Goal: Task Accomplishment & Management: Use online tool/utility

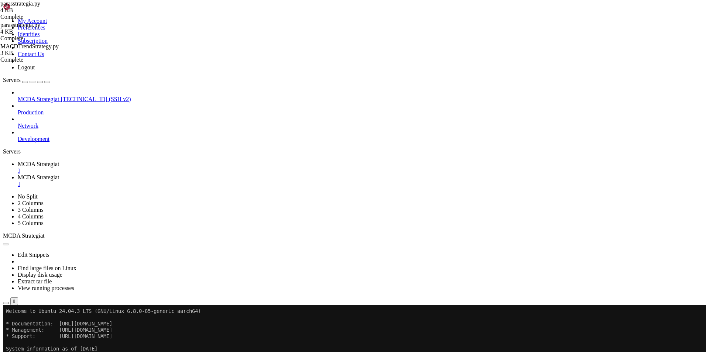
type textarea ""enter_long","
type textarea "stoploss = -0.5"
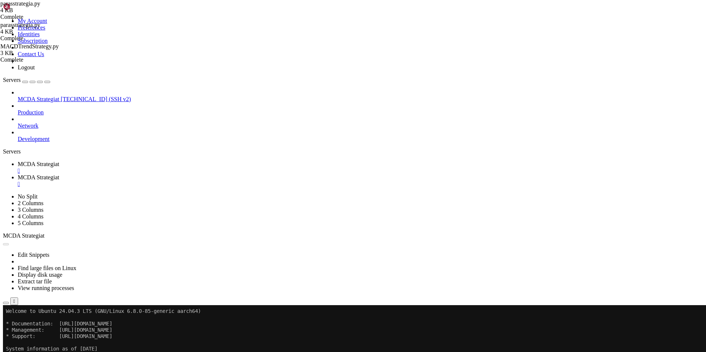
click at [59, 161] on span "MCDA Strategiat" at bounding box center [38, 164] width 41 height 6
click at [32, 326] on button "Reconnect" at bounding box center [18, 330] width 30 height 8
click at [193, 174] on link "MCDA Strategiat " at bounding box center [360, 180] width 685 height 13
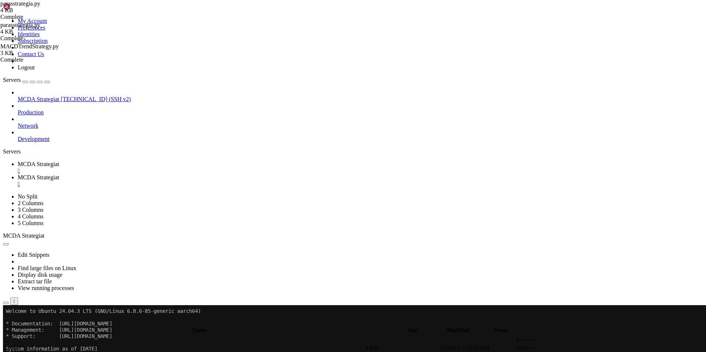
scroll to position [0, 3]
type textarea "def populate_indicators(self, dataframe: DataFrame, metadata: dict) -> DataFram…"
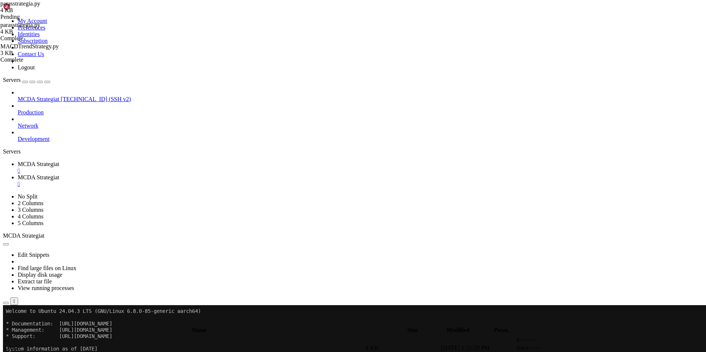
type input "/root/ft_userdata/user_data"
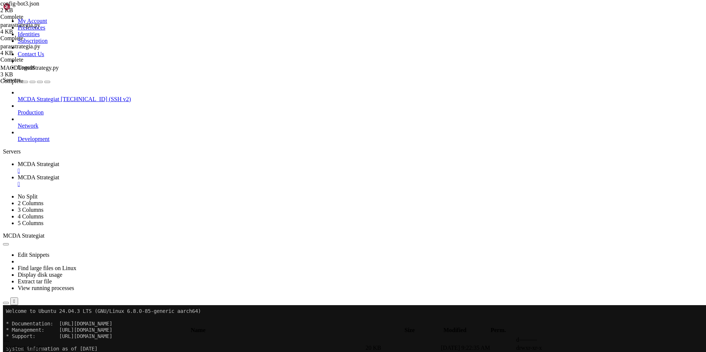
scroll to position [0, 4]
type textarea ""stake_amount": "2000","
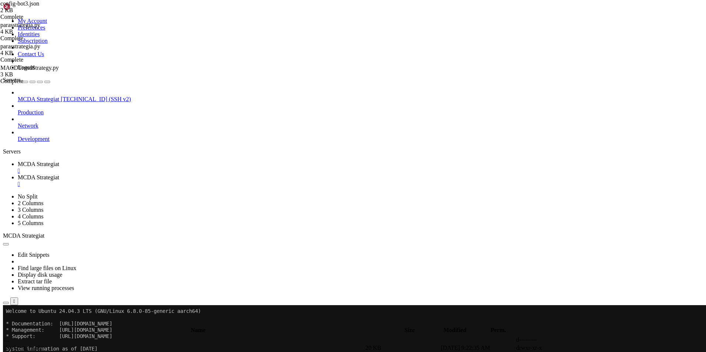
drag, startPoint x: 685, startPoint y: 26, endPoint x: 664, endPoint y: 39, distance: 24.9
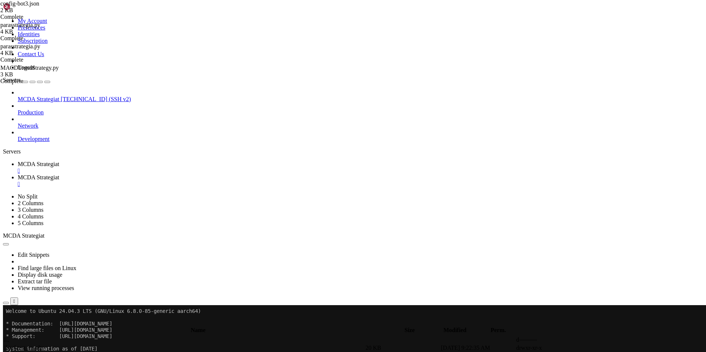
type input "/root/ft_userdata/user_data/strategies"
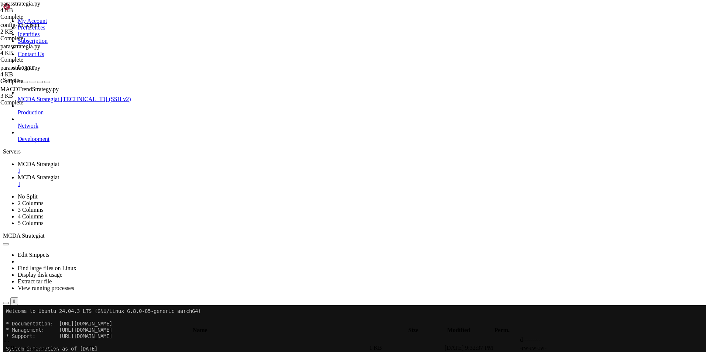
type textarea "stoploss = -0.01"
